Goal: Find specific page/section: Find specific page/section

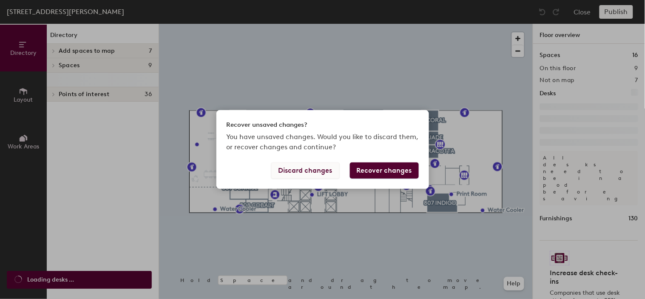
click at [302, 169] on button "Discard changes" at bounding box center [305, 170] width 68 height 16
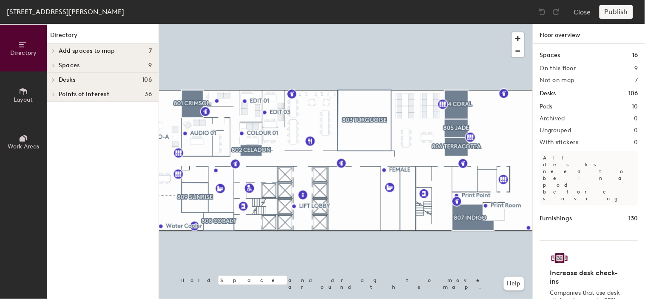
click at [74, 80] on span "Desks" at bounding box center [67, 80] width 17 height 7
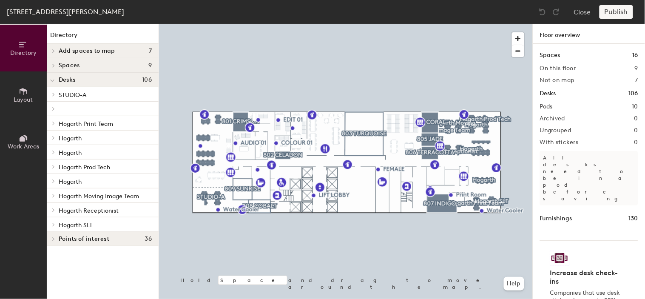
click at [103, 165] on span "Hogarth Prod Tech" at bounding box center [84, 167] width 51 height 7
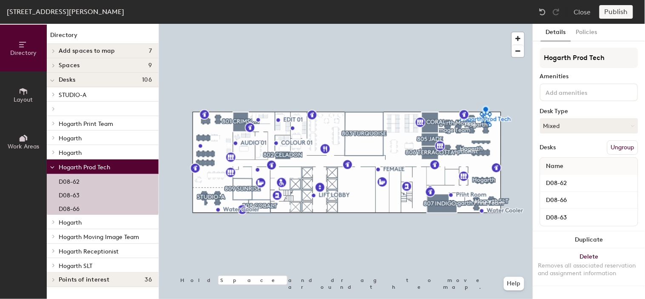
click at [50, 165] on span at bounding box center [52, 167] width 4 height 7
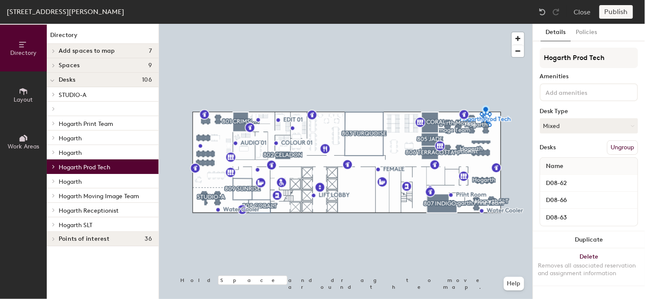
click at [105, 142] on p "Hogarth" at bounding box center [105, 137] width 93 height 11
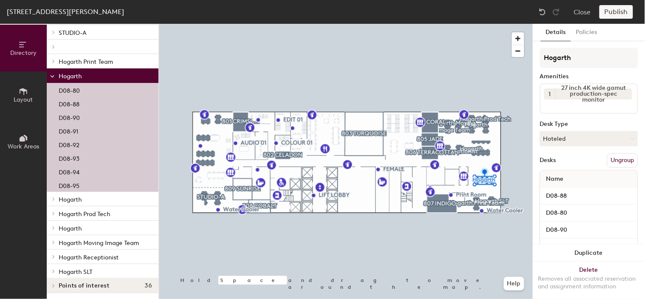
click at [81, 197] on span "Hogarth" at bounding box center [70, 199] width 23 height 7
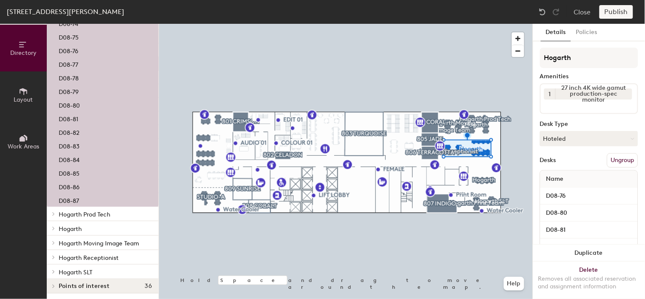
scroll to position [321, 0]
click at [82, 231] on p "Hogarth" at bounding box center [105, 227] width 93 height 11
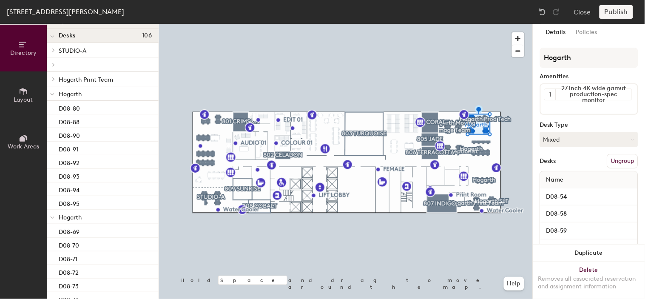
scroll to position [60, 0]
